Goal: Book appointment/travel/reservation

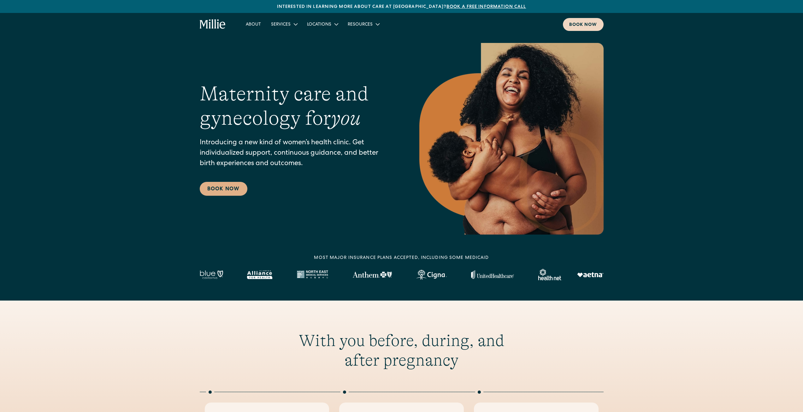
click at [577, 28] on div "Book now" at bounding box center [583, 25] width 28 height 7
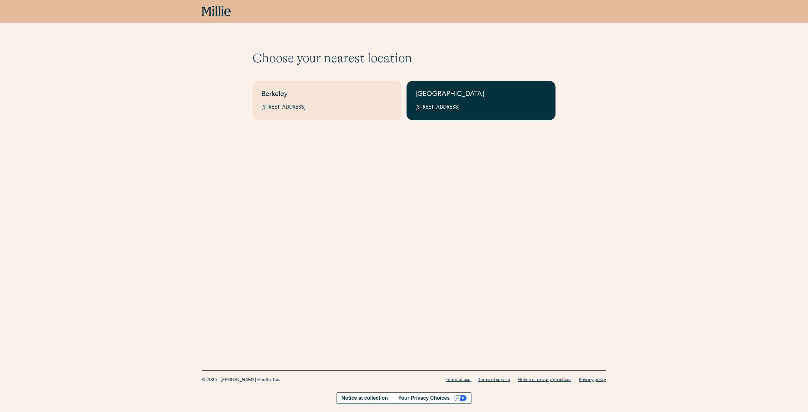
click at [499, 93] on div "[GEOGRAPHIC_DATA]" at bounding box center [480, 95] width 131 height 10
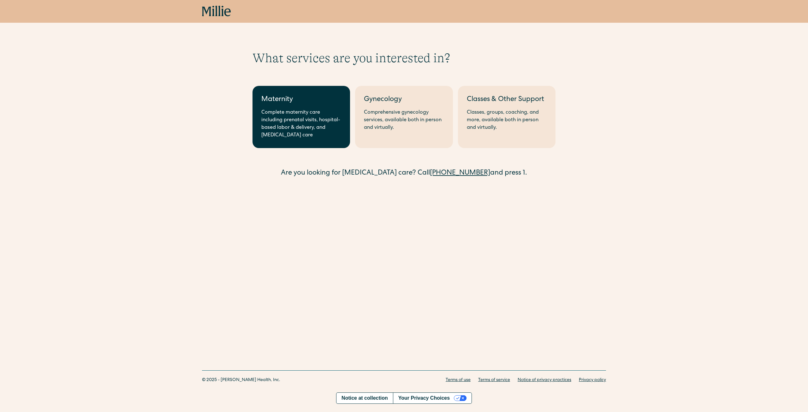
click at [305, 110] on div "Complete maternity care including prenatal visits, hospital-based labor & deliv…" at bounding box center [301, 124] width 80 height 30
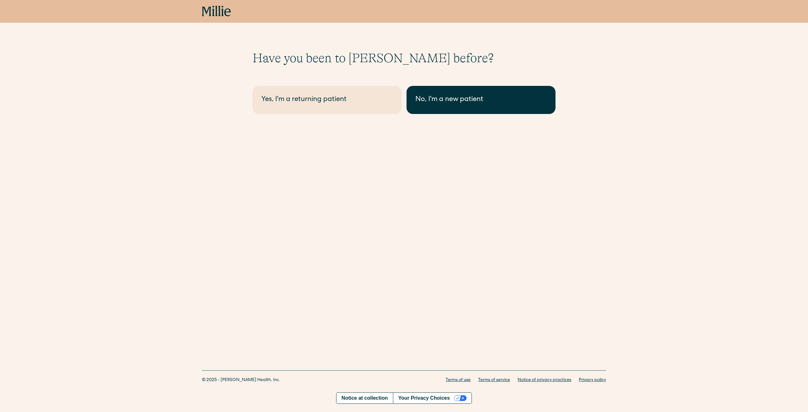
click at [449, 98] on div "No, I'm a new patient" at bounding box center [480, 100] width 131 height 10
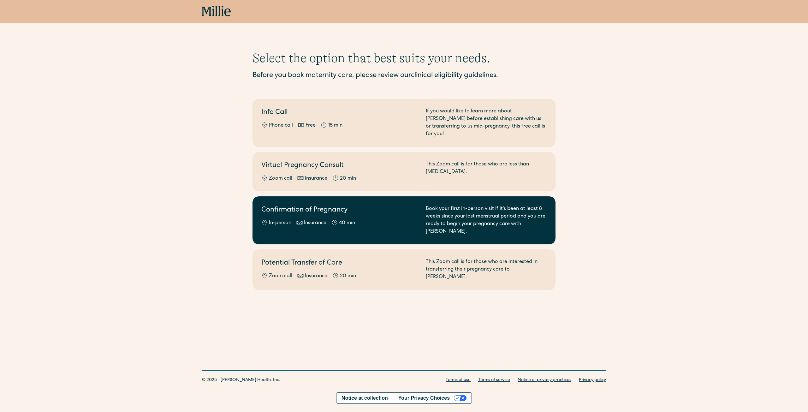
click at [390, 219] on div "In-person Insurance 40 min" at bounding box center [339, 223] width 157 height 8
click at [418, 205] on div "Confirmation of Pregnancy In-person Insurance 40 min Book your first in-person …" at bounding box center [403, 220] width 285 height 30
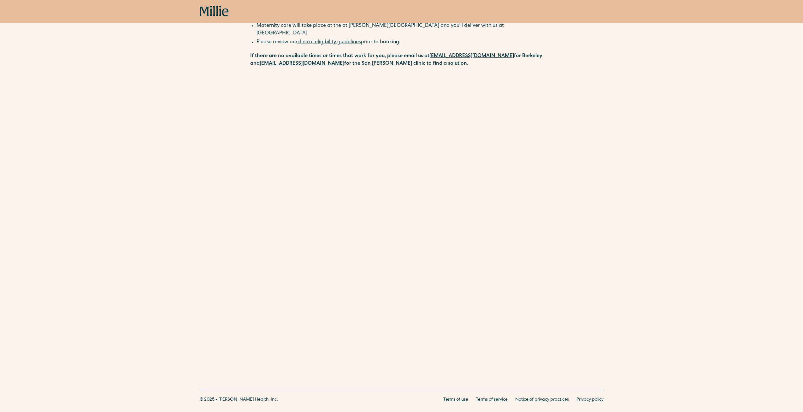
scroll to position [109, 0]
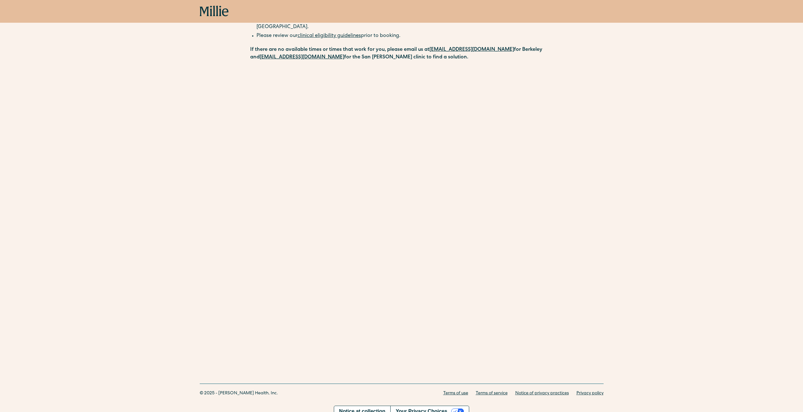
click at [203, 77] on div "Schedule your appointment Book your first in-person visit if it's been at least…" at bounding box center [401, 137] width 803 height 392
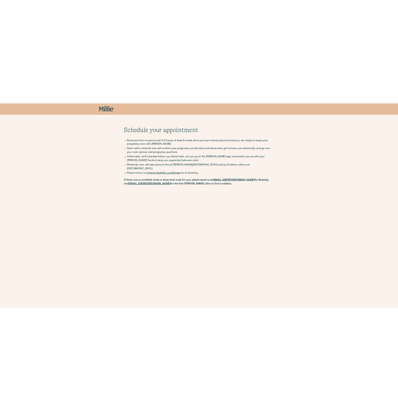
scroll to position [0, 0]
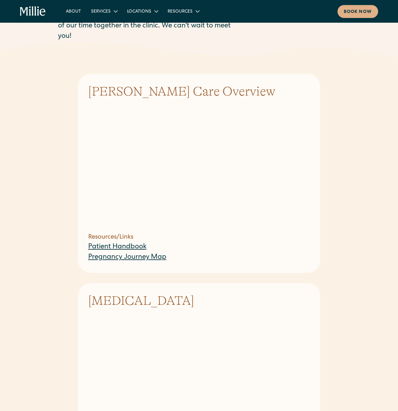
scroll to position [95, 0]
